Goal: Information Seeking & Learning: Learn about a topic

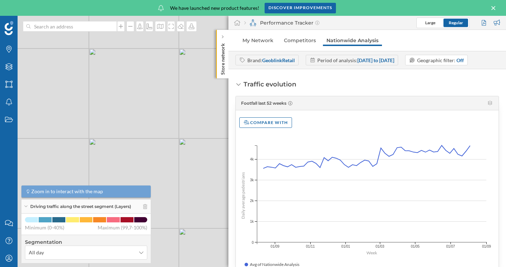
click at [243, 85] on div "Traffic evolution" at bounding box center [265, 84] width 61 height 9
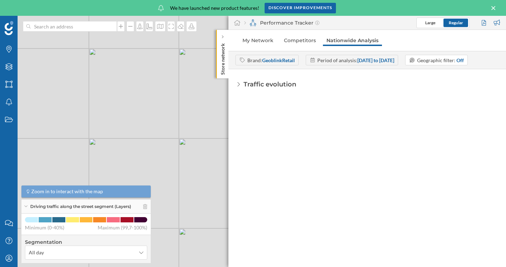
click at [243, 85] on div "Traffic evolution" at bounding box center [265, 84] width 61 height 9
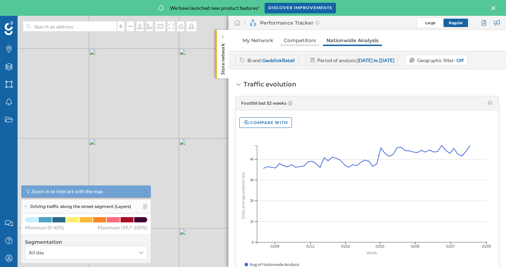
click at [307, 41] on link "Competitors" at bounding box center [299, 40] width 39 height 11
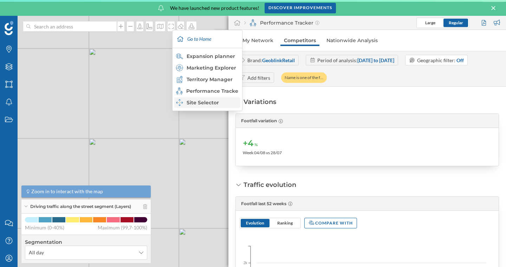
click at [210, 101] on div "Site Selector" at bounding box center [207, 102] width 62 height 7
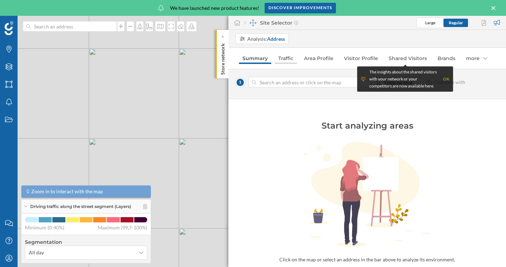
click at [280, 64] on link "Traffic" at bounding box center [286, 58] width 22 height 11
click at [181, 131] on div "© Mapbox © OpenStreetMap Improve this map" at bounding box center [253, 141] width 506 height 251
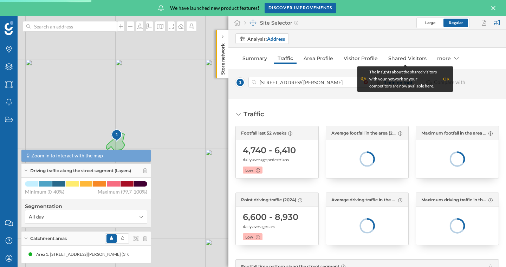
click at [445, 81] on div "OK" at bounding box center [446, 79] width 6 height 7
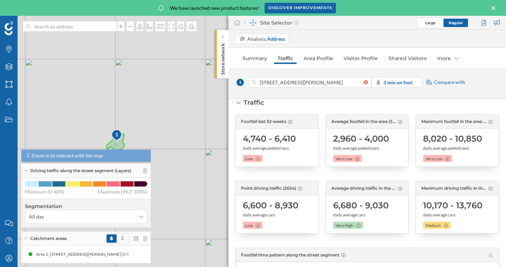
scroll to position [12, 0]
drag, startPoint x: 179, startPoint y: 137, endPoint x: 174, endPoint y: 139, distance: 6.6
click at [174, 139] on div "1 © Mapbox © OpenStreetMap Improve this map" at bounding box center [253, 141] width 506 height 251
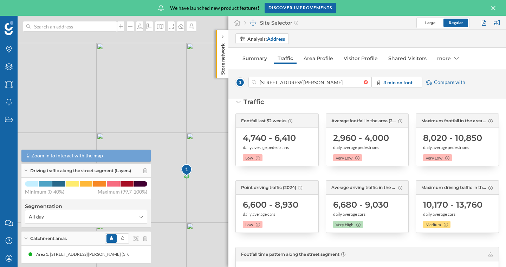
drag, startPoint x: 114, startPoint y: 92, endPoint x: 164, endPoint y: 133, distance: 64.4
click at [164, 133] on div "1 © Mapbox © OpenStreetMap Improve this map" at bounding box center [253, 141] width 506 height 251
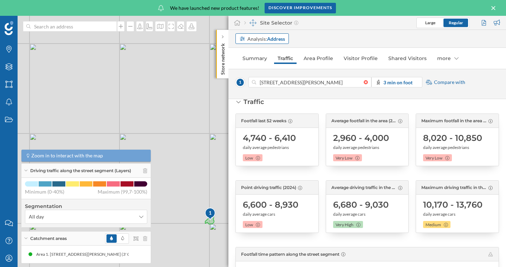
click at [266, 37] on div "Analysis: Address" at bounding box center [266, 38] width 38 height 7
click at [257, 67] on div "Commercial area" at bounding box center [258, 66] width 38 height 6
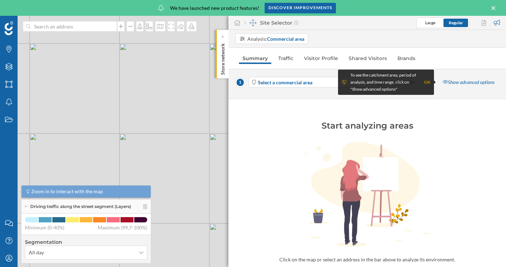
click at [426, 81] on div "OK" at bounding box center [427, 82] width 6 height 7
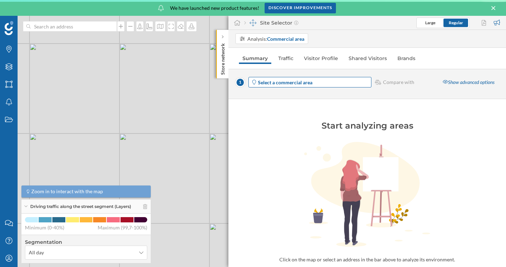
click at [334, 82] on span "Select a commercial area" at bounding box center [314, 82] width 112 height 7
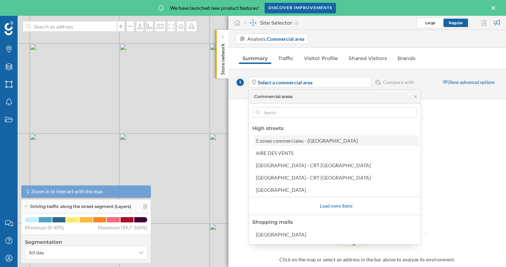
click at [287, 140] on div "5 zones commerciales - [GEOGRAPHIC_DATA]" at bounding box center [307, 141] width 102 height 6
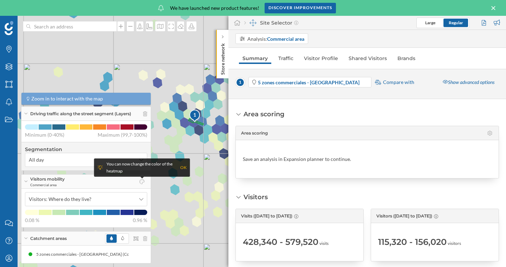
drag, startPoint x: 171, startPoint y: 142, endPoint x: 216, endPoint y: 146, distance: 44.8
click at [216, 146] on div "1 © Mapbox © OpenStreetMap Improve this map" at bounding box center [253, 141] width 506 height 251
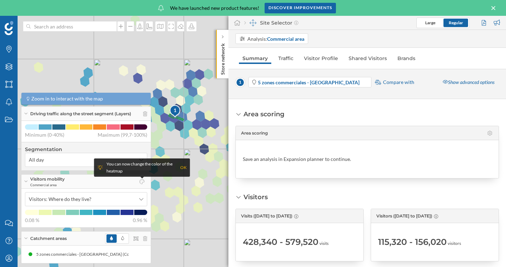
click at [183, 168] on div "OK" at bounding box center [183, 167] width 6 height 7
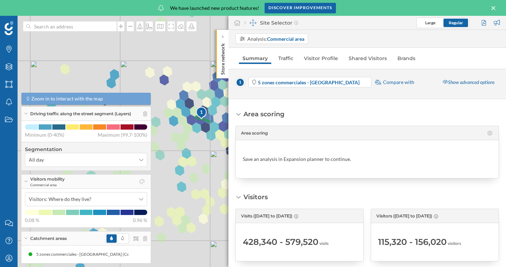
drag, startPoint x: 179, startPoint y: 194, endPoint x: 190, endPoint y: 195, distance: 10.6
click at [190, 195] on div "1 © Mapbox © OpenStreetMap Improve this map" at bounding box center [253, 141] width 506 height 251
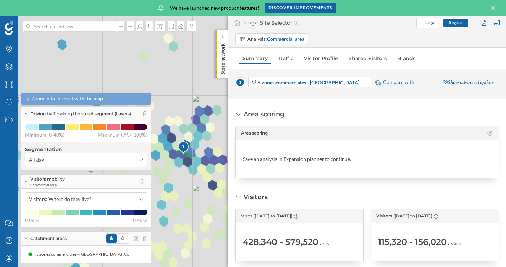
drag, startPoint x: 200, startPoint y: 159, endPoint x: 198, endPoint y: 194, distance: 34.5
click at [198, 194] on div "1 © Mapbox © OpenStreetMap Improve this map" at bounding box center [253, 141] width 506 height 251
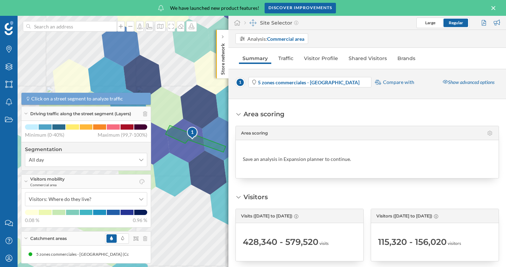
click at [480, 131] on div "Area scoring" at bounding box center [366, 133] width 251 height 10
click at [487, 134] on icon at bounding box center [489, 133] width 5 height 5
click at [321, 159] on div "Save an analysis in Expansion planner to continue." at bounding box center [297, 159] width 108 height 7
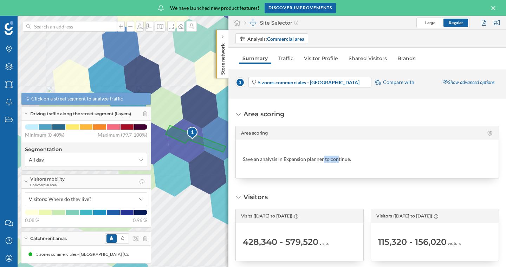
click at [321, 159] on div "Save an analysis in Expansion planner to continue." at bounding box center [297, 159] width 108 height 7
click at [355, 163] on div "Save an analysis in Expansion planner to continue." at bounding box center [367, 159] width 249 height 31
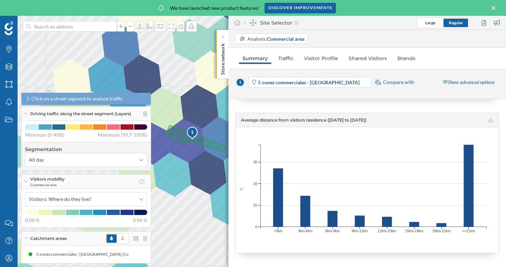
scroll to position [0, 0]
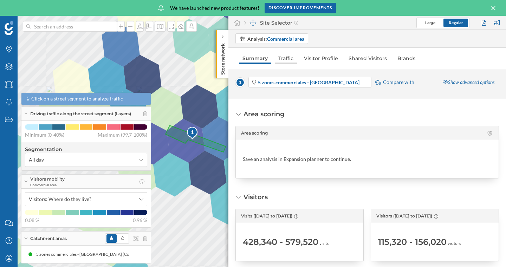
click at [289, 57] on link "Traffic" at bounding box center [286, 58] width 22 height 11
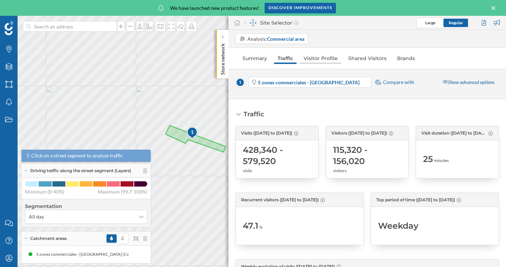
click at [321, 57] on link "Visitor Profile" at bounding box center [320, 58] width 41 height 11
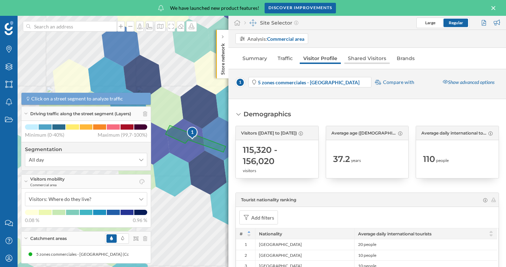
click at [357, 53] on link "Shared Visitors" at bounding box center [366, 58] width 45 height 11
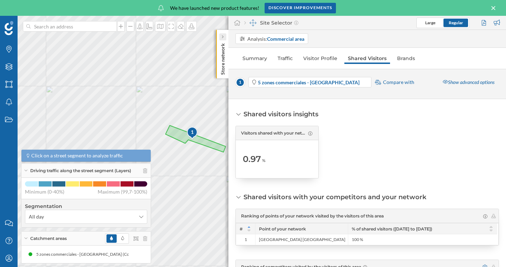
click at [224, 35] on div at bounding box center [222, 36] width 7 height 7
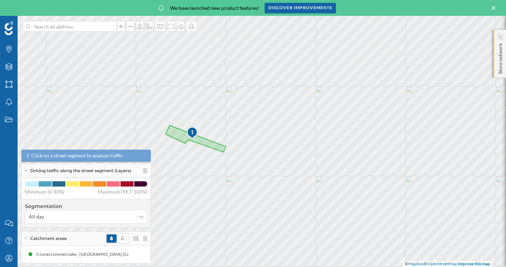
click at [499, 35] on icon at bounding box center [500, 37] width 2 height 4
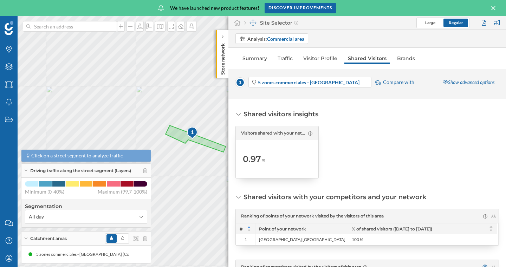
click at [334, 122] on div "Shared visitors insights Visitors shared with your network ([DATE] to [DATE]) 0…" at bounding box center [366, 144] width 263 height 69
